Goal: Task Accomplishment & Management: Manage account settings

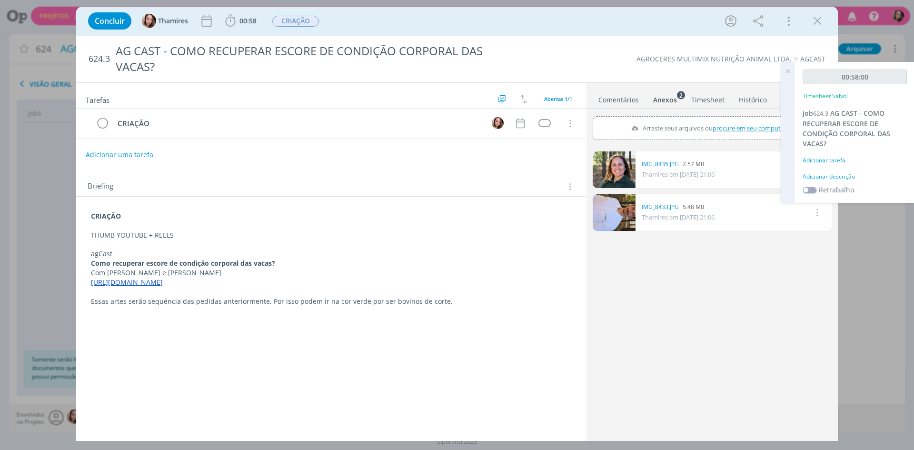
click at [785, 71] on icon at bounding box center [787, 71] width 17 height 19
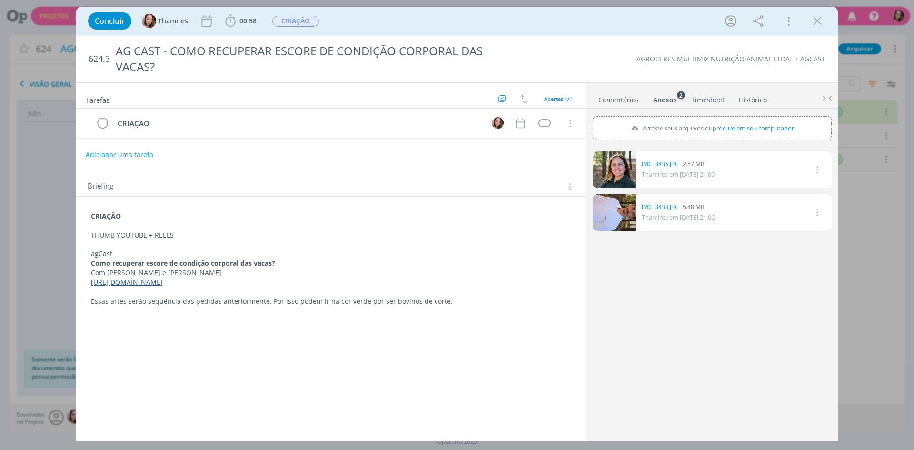
click at [604, 99] on link "Comentários" at bounding box center [618, 98] width 41 height 14
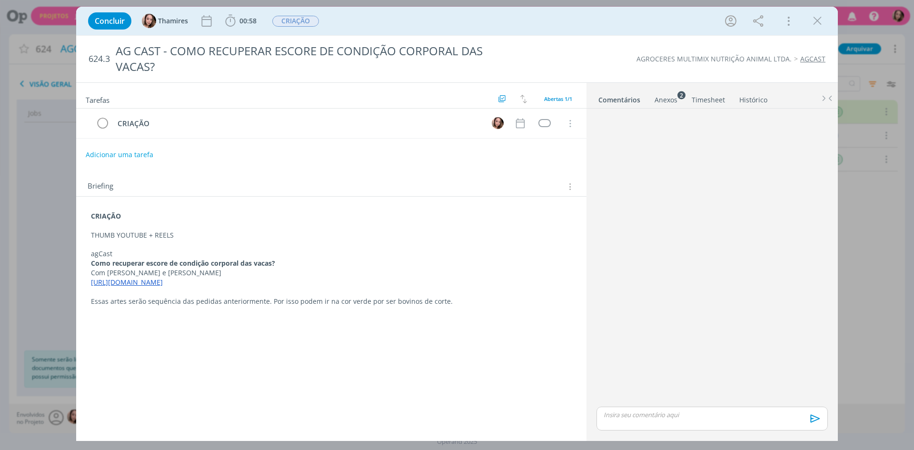
click at [667, 422] on div "dialog" at bounding box center [711, 418] width 231 height 24
click at [813, 417] on icon "dialog" at bounding box center [814, 422] width 14 height 14
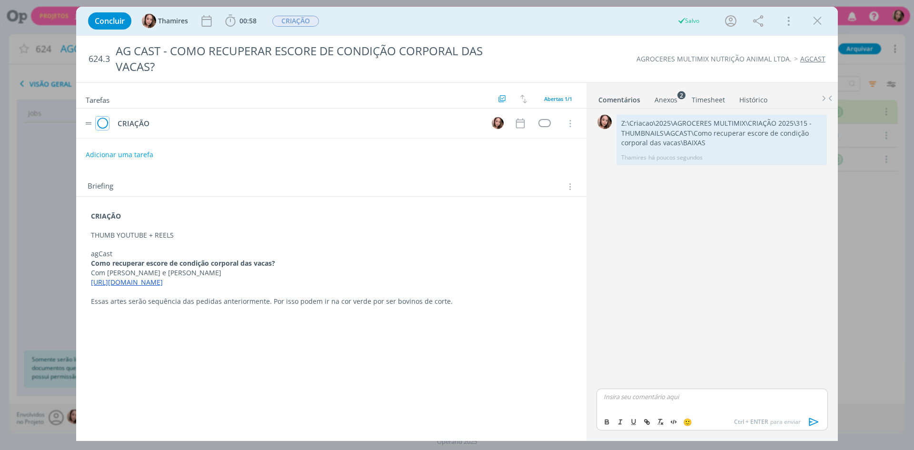
click at [106, 119] on icon "dialog" at bounding box center [102, 124] width 13 height 14
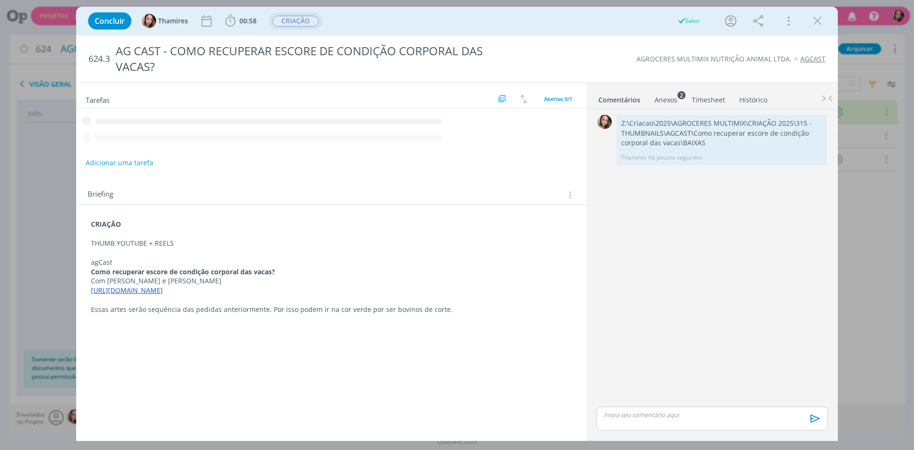
click at [304, 17] on span "CRIAÇÃO" at bounding box center [295, 21] width 47 height 11
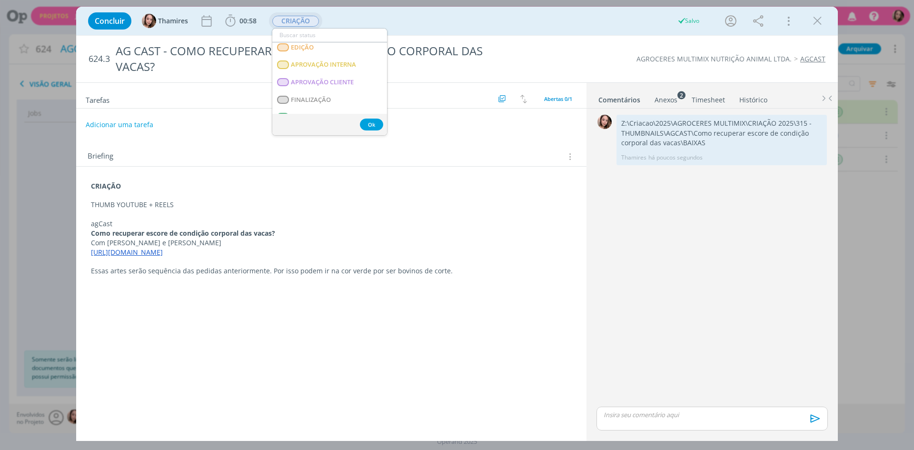
scroll to position [143, 0]
click at [332, 61] on span "APROVAÇÃO CLIENTE" at bounding box center [322, 65] width 63 height 8
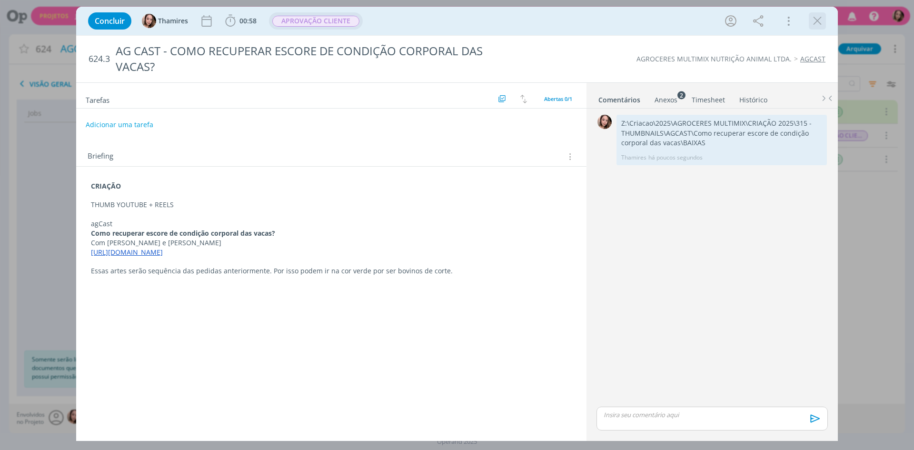
click at [814, 20] on icon "dialog" at bounding box center [817, 21] width 14 height 14
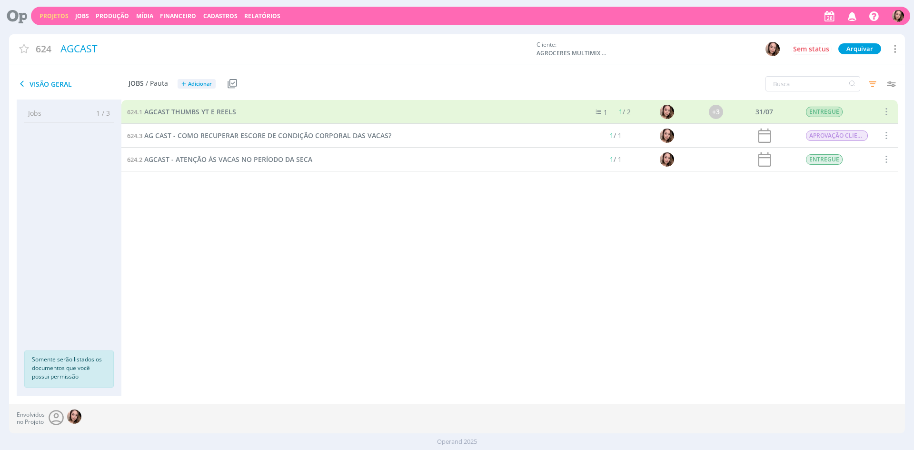
click at [42, 12] on link "Projetos" at bounding box center [54, 16] width 29 height 8
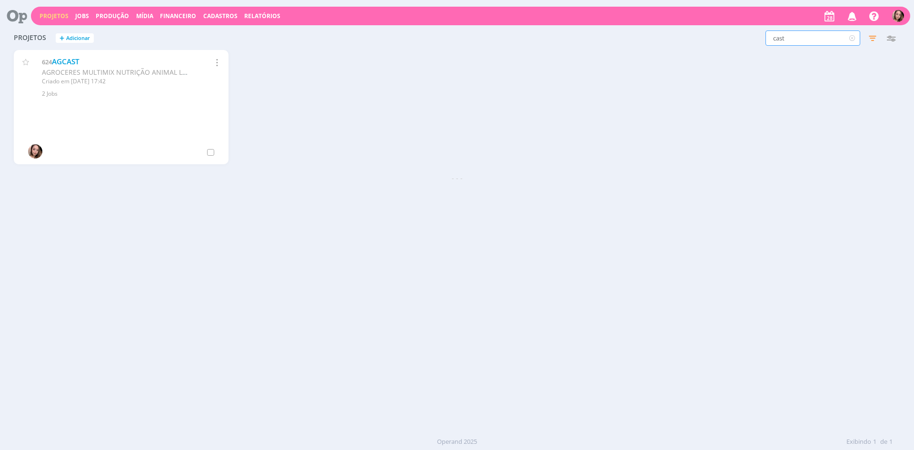
click at [809, 39] on input "cast" at bounding box center [812, 37] width 95 height 15
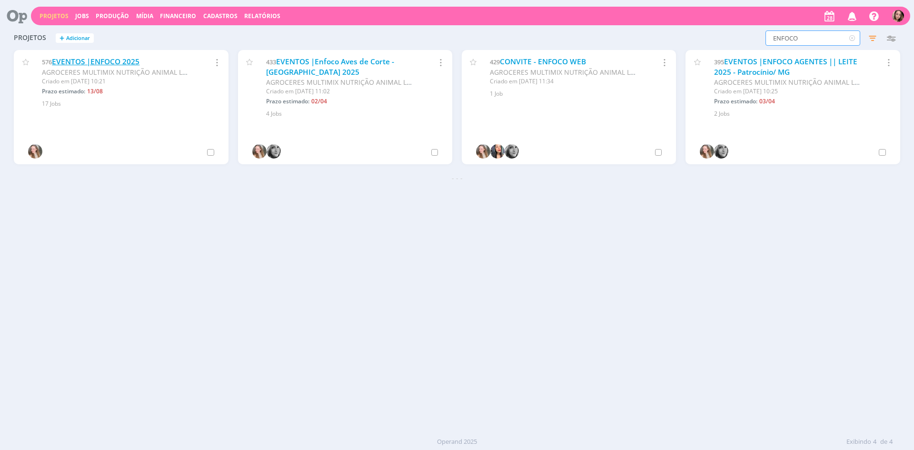
type input "ENFOCO"
click at [107, 64] on link "EVENTOS |ENFOCO 2025" at bounding box center [96, 62] width 88 height 10
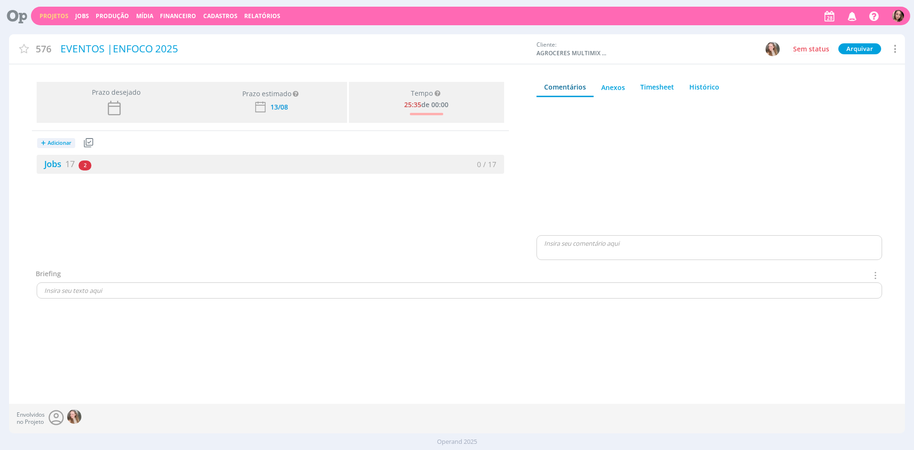
click at [52, 160] on link "Jobs 17" at bounding box center [56, 163] width 38 height 11
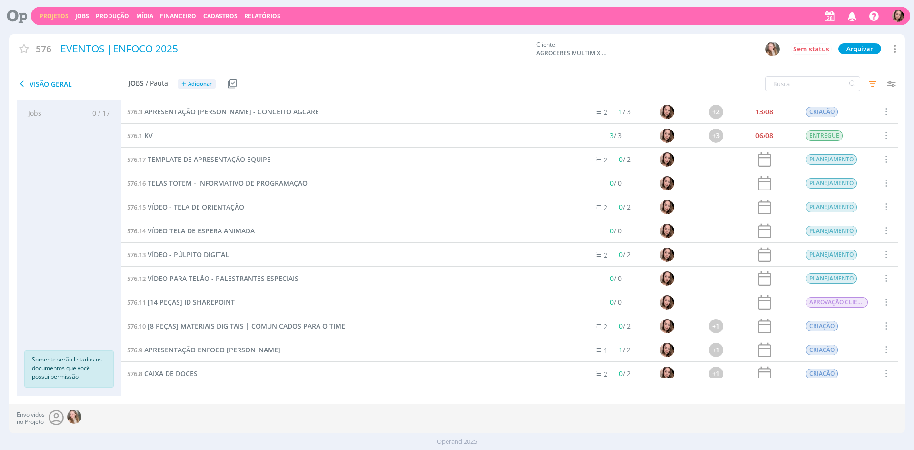
click at [271, 331] on div "576.10 [8 PEÇAS] MATERIAIS DIGITAIS | COMUNICADOS PARA O TIME" at bounding box center [349, 325] width 457 height 23
click at [200, 324] on span "[8 PEÇAS] MATERIAIS DIGITAIS | COMUNICADOS PARA O TIME" at bounding box center [247, 325] width 198 height 9
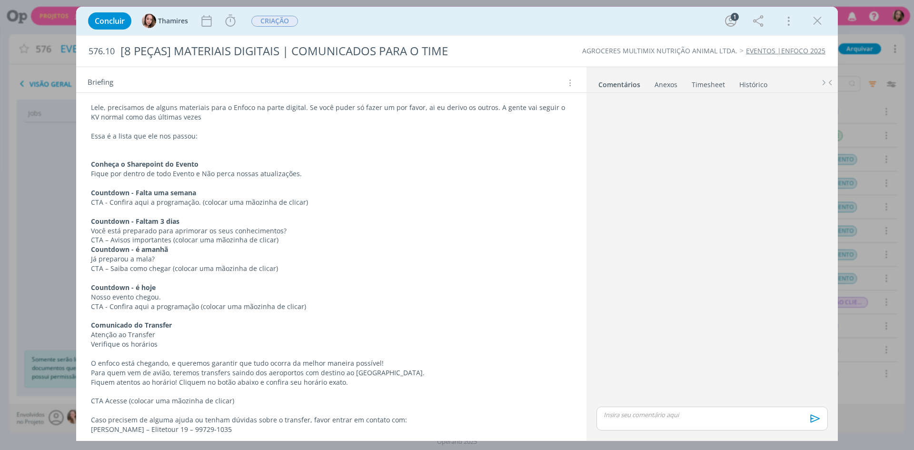
scroll to position [143, 0]
